Goal: Task Accomplishment & Management: Manage account settings

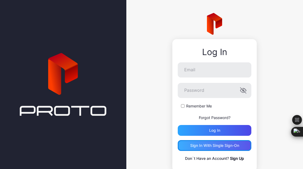
click at [205, 143] on div "Sign in With Single Sign-On" at bounding box center [215, 145] width 74 height 11
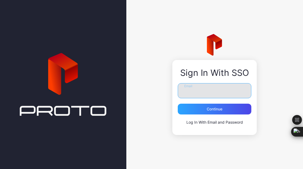
click at [211, 95] on input "Email" at bounding box center [215, 90] width 74 height 15
click at [188, 94] on input "Email" at bounding box center [215, 90] width 74 height 15
type input "**********"
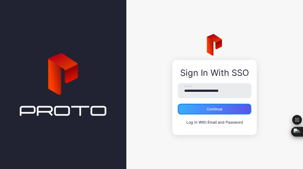
click at [214, 111] on div "Continue" at bounding box center [215, 109] width 16 height 4
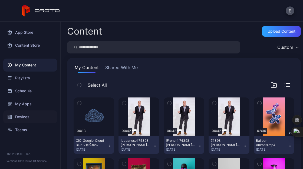
click at [21, 116] on div "Devices" at bounding box center [30, 117] width 54 height 13
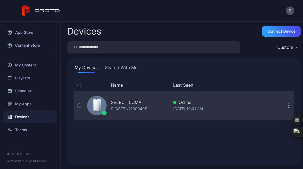
click at [288, 108] on icon "button" at bounding box center [288, 106] width 1 height 6
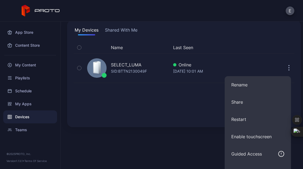
scroll to position [37, 0]
click at [148, 94] on div "Name Last Seen SELECT_LUMA SID: BTTN2130049F Online Sep 15, 2025 at 10:01 AM" at bounding box center [184, 81] width 221 height 79
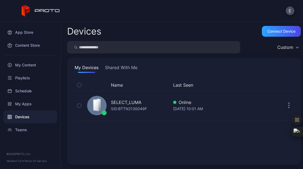
scroll to position [0, 0]
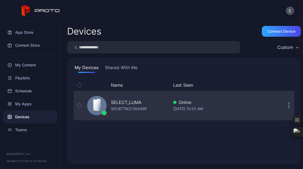
drag, startPoint x: 72, startPoint y: 92, endPoint x: 239, endPoint y: 118, distance: 169.2
click at [239, 118] on div "Name Last Seen SELECT_LUMA SID: BTTN2130049F Online Sep 15, 2025 at 10:01 AM" at bounding box center [183, 119] width 229 height 88
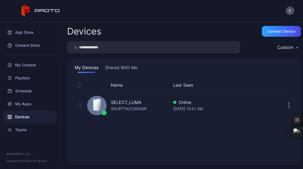
drag, startPoint x: 140, startPoint y: 107, endPoint x: 137, endPoint y: 130, distance: 23.1
click at [137, 130] on div "Name Last Seen SELECT_LUMA SID: BTTN2130049F Online Sep 15, 2025 at 10:01 AM" at bounding box center [184, 118] width 221 height 79
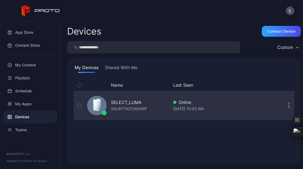
click at [124, 102] on div "SELECT_LUMA" at bounding box center [126, 102] width 31 height 6
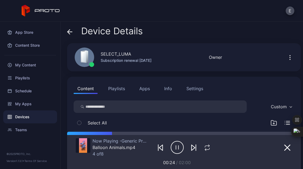
click at [201, 92] on div "Settings" at bounding box center [194, 88] width 17 height 6
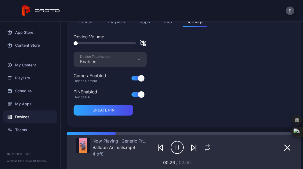
scroll to position [45, 0]
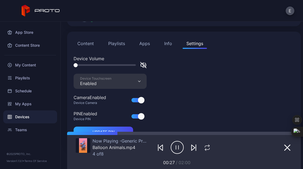
click at [167, 42] on div "Info" at bounding box center [168, 43] width 8 height 6
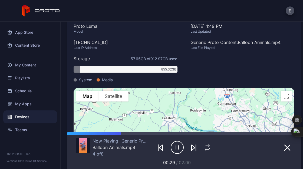
scroll to position [0, 0]
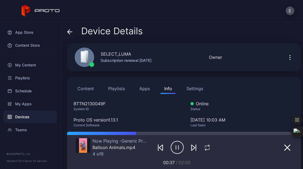
click at [88, 89] on button "Content" at bounding box center [86, 88] width 24 height 11
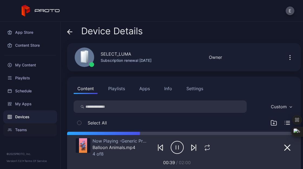
click at [32, 127] on div "Teams" at bounding box center [30, 130] width 54 height 13
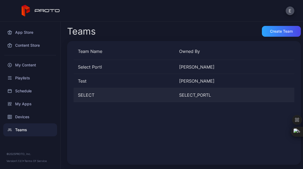
click at [91, 95] on div "SELECT" at bounding box center [124, 95] width 101 height 6
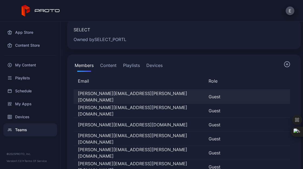
scroll to position [17, 0]
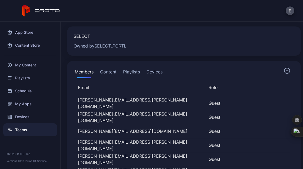
click at [155, 71] on button "Devices" at bounding box center [154, 73] width 18 height 11
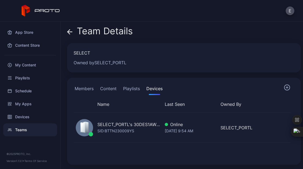
click at [87, 89] on button "Members" at bounding box center [84, 89] width 21 height 11
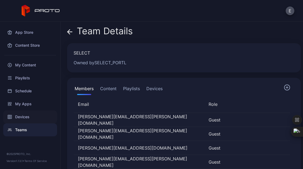
click at [32, 114] on div "Devices" at bounding box center [30, 117] width 54 height 13
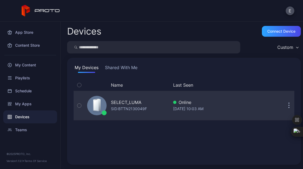
click at [163, 104] on div "SELECT_LUMA SID: BTTN2130049F" at bounding box center [127, 105] width 84 height 27
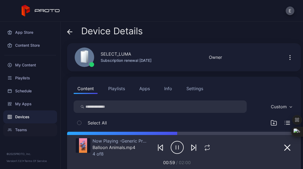
click at [38, 128] on div "Teams" at bounding box center [30, 130] width 54 height 13
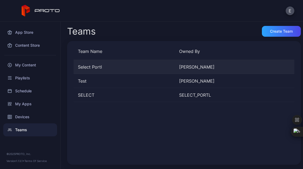
click at [107, 72] on div "Select Portl Sadanand Guruprasad" at bounding box center [184, 67] width 221 height 14
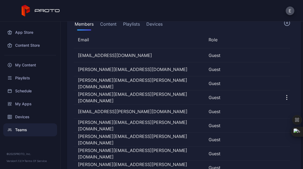
scroll to position [56, 0]
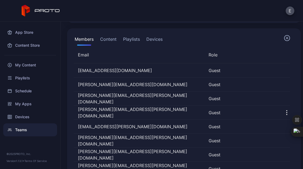
click at [116, 40] on button "Content" at bounding box center [108, 40] width 19 height 11
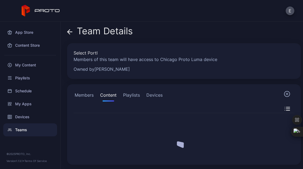
scroll to position [0, 0]
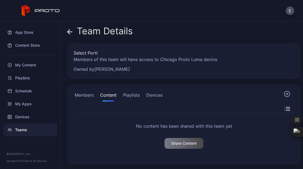
click at [148, 98] on button "Devices" at bounding box center [154, 96] width 18 height 11
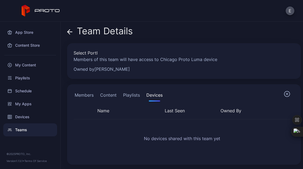
click at [128, 97] on button "Playlists" at bounding box center [131, 96] width 19 height 11
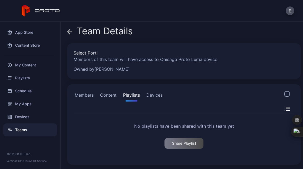
click at [85, 95] on button "Members" at bounding box center [84, 96] width 21 height 11
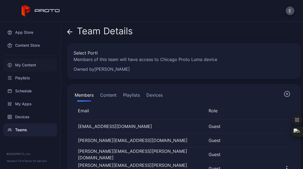
click at [37, 65] on div "My Content" at bounding box center [30, 65] width 54 height 13
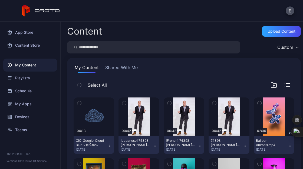
scroll to position [74, 0]
